Goal: Information Seeking & Learning: Learn about a topic

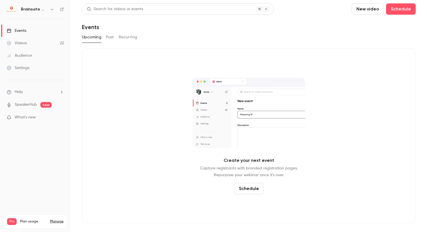
click at [115, 36] on div "Upcoming Past Recurring" at bounding box center [249, 37] width 334 height 9
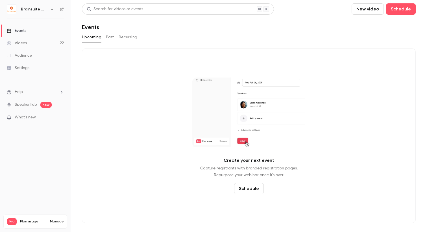
click at [52, 41] on link "Videos 22" at bounding box center [35, 43] width 71 height 12
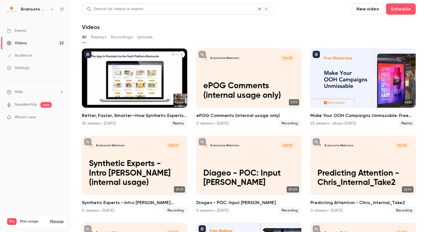
click at [107, 117] on h2 "Better, Faster, Smarter—How Synthetic Experts Elevate Creative Decisions" at bounding box center [134, 115] width 105 height 7
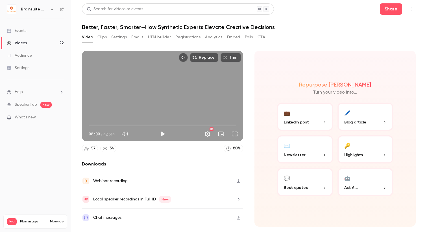
click at [104, 34] on button "Clips" at bounding box center [101, 37] width 9 height 9
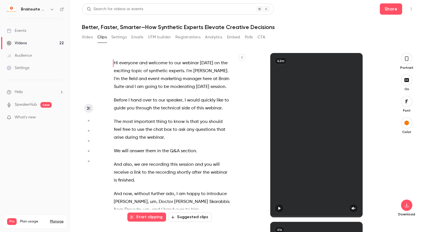
click at [176, 37] on button "Registrations" at bounding box center [187, 37] width 25 height 9
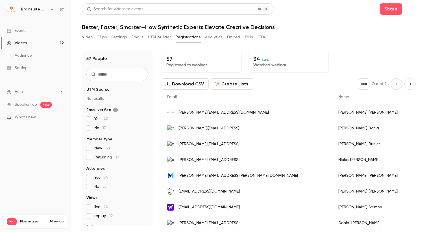
click at [135, 36] on button "Emails" at bounding box center [137, 37] width 12 height 9
